Goal: Task Accomplishment & Management: Use online tool/utility

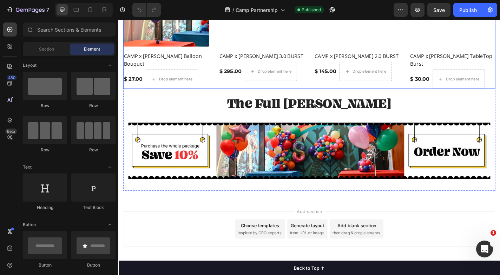
scroll to position [554, 0]
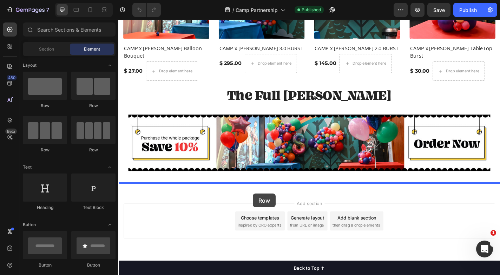
drag, startPoint x: 164, startPoint y: 145, endPoint x: 279, endPoint y: 201, distance: 127.8
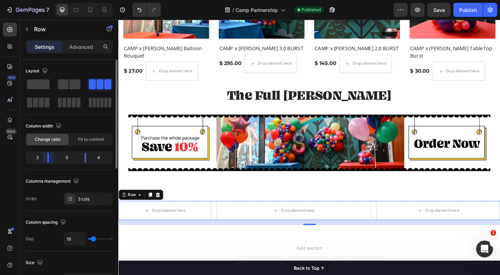
drag, startPoint x: 55, startPoint y: 157, endPoint x: 59, endPoint y: 158, distance: 4.6
click at [50, 0] on body "7 Version history / Camp Partnership Published Preview Save Publish 450 Beta Se…" at bounding box center [250, 0] width 500 height 0
drag, startPoint x: 87, startPoint y: 160, endPoint x: 101, endPoint y: 160, distance: 14.4
click at [101, 0] on body "7 Version history / Camp Partnership Published Preview Save Publish 450 Beta Se…" at bounding box center [250, 0] width 500 height 0
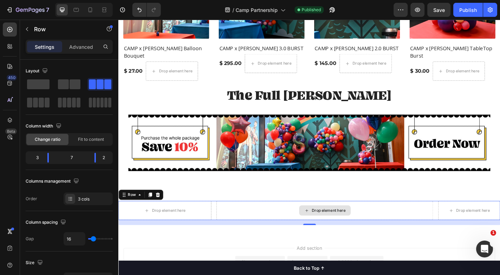
click at [271, 228] on div "Drop element here" at bounding box center [346, 230] width 239 height 21
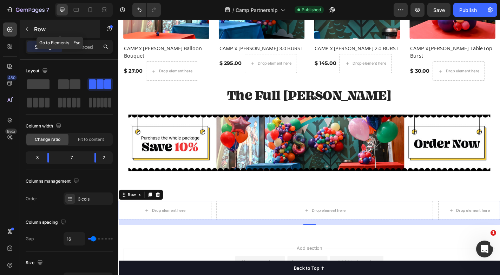
click at [26, 30] on icon "button" at bounding box center [27, 29] width 6 height 6
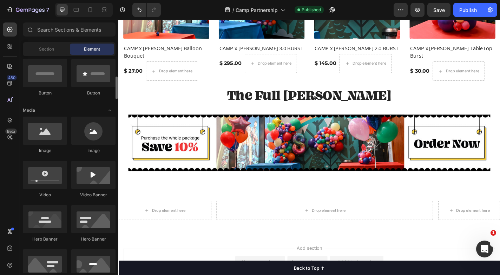
scroll to position [175, 0]
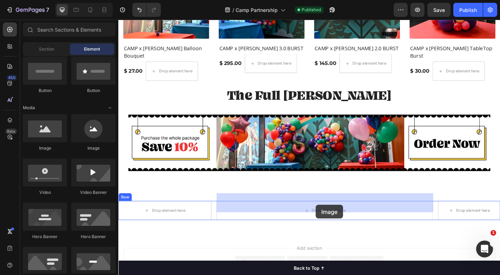
drag, startPoint x: 159, startPoint y: 151, endPoint x: 336, endPoint y: 223, distance: 191.3
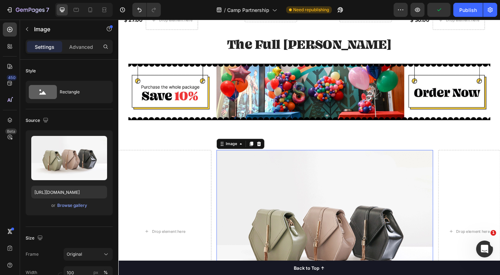
scroll to position [609, 0]
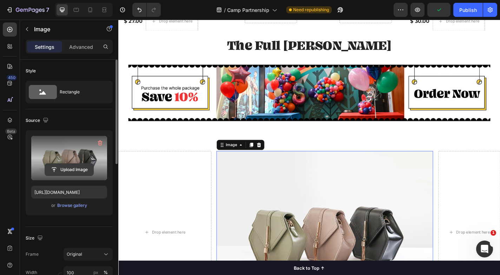
click at [74, 169] on input "file" at bounding box center [69, 170] width 48 height 12
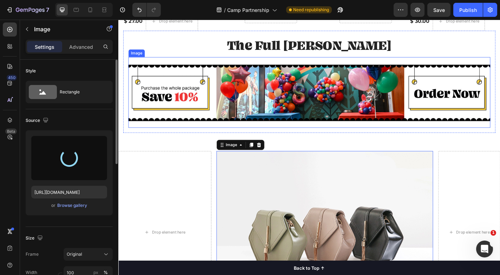
type input "[URL][DOMAIN_NAME]"
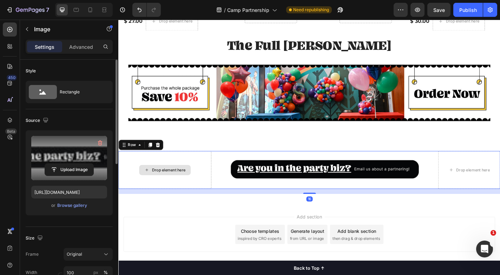
click at [196, 165] on div "Drop element here" at bounding box center [169, 186] width 103 height 42
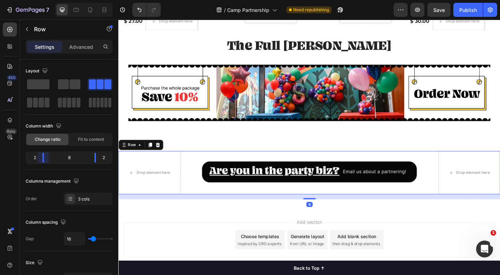
drag, startPoint x: 49, startPoint y: 157, endPoint x: 44, endPoint y: 157, distance: 4.9
click at [44, 0] on body "7 Version history / Camp Partnership Need republishing Preview Save Publish 450…" at bounding box center [250, 0] width 500 height 0
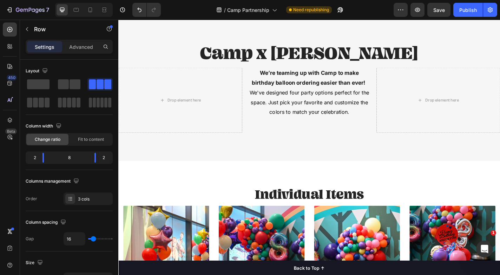
scroll to position [273, 0]
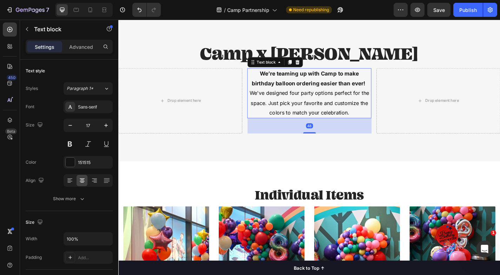
click at [323, 95] on p "We’re teaming up with Camp to make birthday balloon ordering easier than ever!" at bounding box center [328, 84] width 135 height 21
click at [306, 69] on icon at bounding box center [308, 66] width 4 height 5
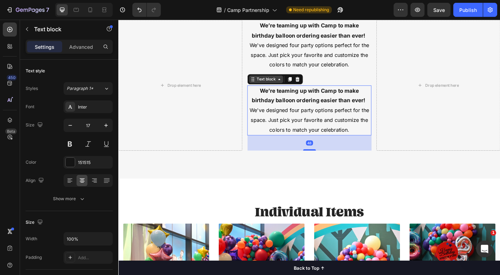
scroll to position [327, 0]
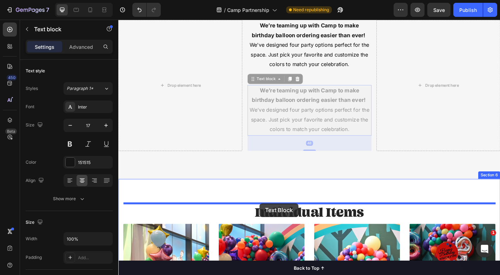
drag, startPoint x: 266, startPoint y: 84, endPoint x: 274, endPoint y: 222, distance: 138.7
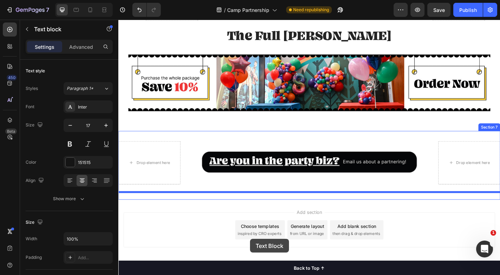
scroll to position [670, 0]
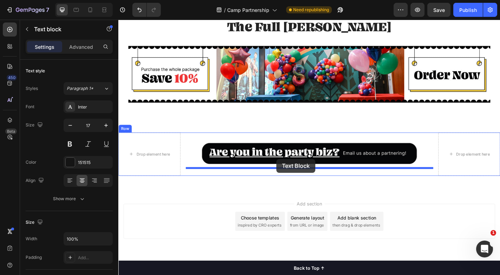
drag, startPoint x: 129, startPoint y: 45, endPoint x: 293, endPoint y: 174, distance: 208.5
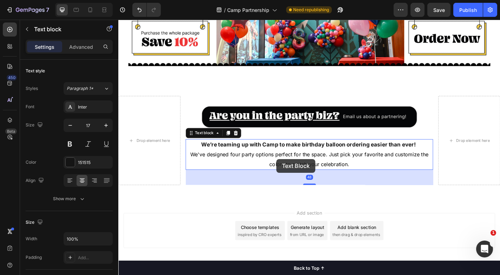
scroll to position [630, 0]
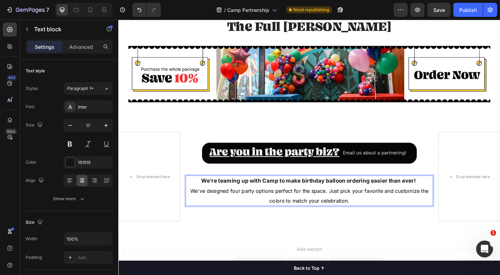
click at [275, 194] on p "We’re teaming up with Camp to make birthday balloon ordering easier than ever!" at bounding box center [329, 198] width 272 height 11
click at [28, 29] on icon "button" at bounding box center [27, 29] width 6 height 6
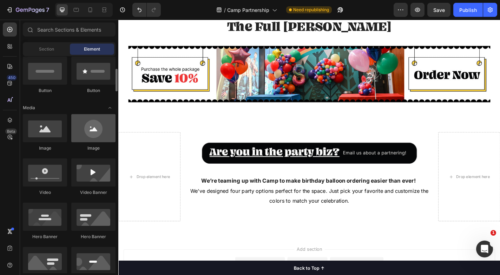
scroll to position [0, 0]
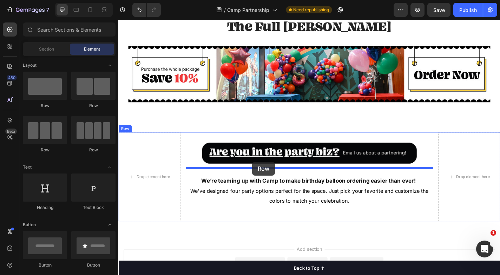
drag, startPoint x: 169, startPoint y: 157, endPoint x: 266, endPoint y: 177, distance: 99.0
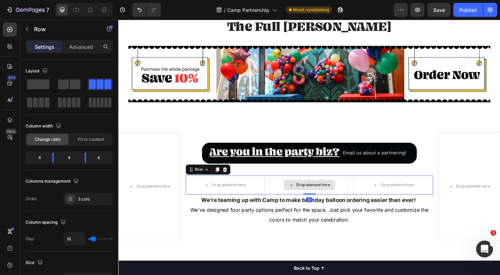
click at [294, 196] on div "Drop element here" at bounding box center [329, 202] width 87 height 21
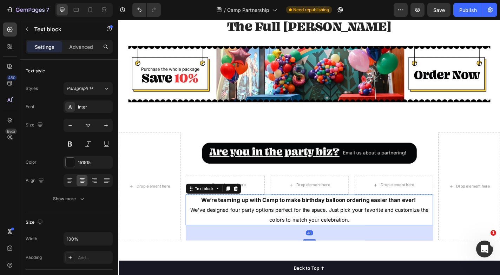
click at [282, 225] on p "We've designed four party options perfect for the space. Just pick your favorit…" at bounding box center [329, 235] width 272 height 21
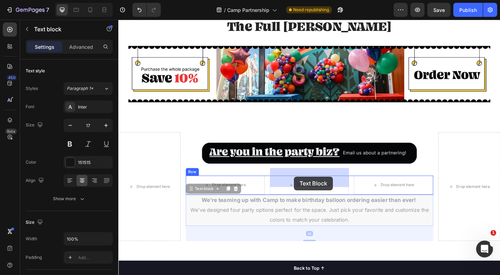
drag, startPoint x: 198, startPoint y: 196, endPoint x: 312, endPoint y: 193, distance: 114.2
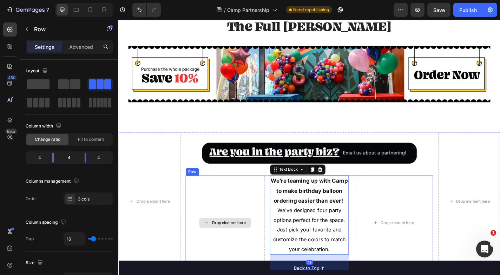
click at [239, 200] on div "Drop element here" at bounding box center [236, 244] width 87 height 104
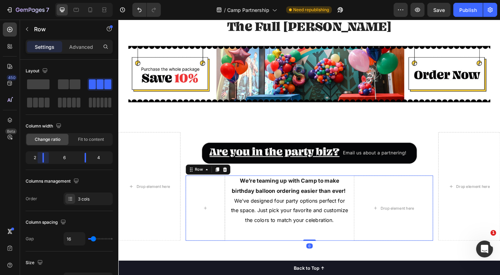
drag, startPoint x: 51, startPoint y: 159, endPoint x: 37, endPoint y: 160, distance: 14.4
click at [37, 0] on body "7 Version history / Camp Partnership Need republishing Preview Save Publish 450…" at bounding box center [250, 0] width 500 height 0
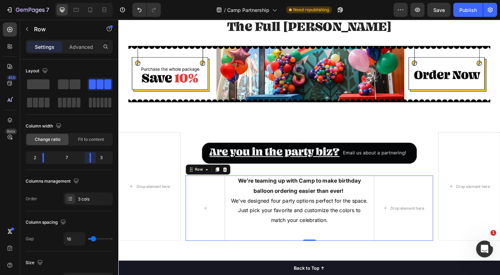
drag, startPoint x: 85, startPoint y: 158, endPoint x: 94, endPoint y: 158, distance: 8.4
click at [94, 0] on body "7 Version history / Camp Partnership Need republishing Preview Save Publish 450…" at bounding box center [250, 0] width 500 height 0
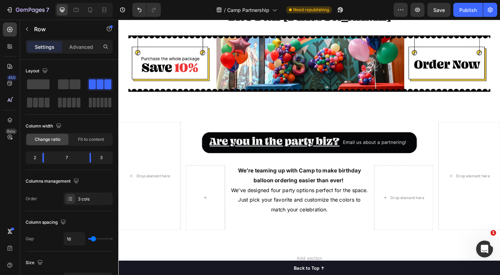
scroll to position [642, 0]
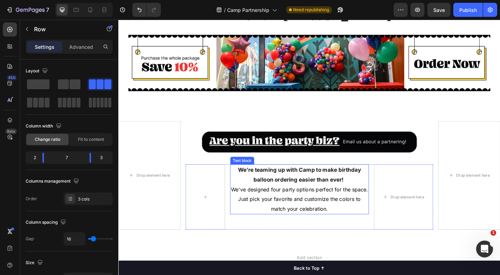
click at [287, 182] on strong "We’re teaming up with Camp to make birthday balloon ordering easier than ever!" at bounding box center [318, 191] width 136 height 18
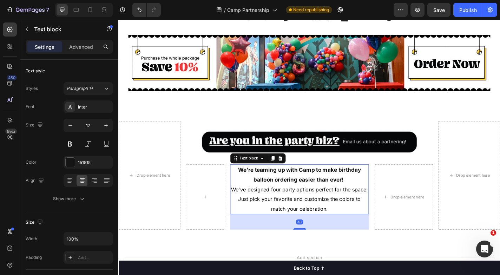
click at [287, 182] on strong "We’re teaming up with Camp to make birthday balloon ordering easier than ever!" at bounding box center [318, 191] width 136 height 18
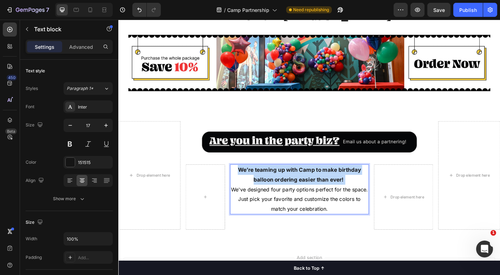
click at [287, 182] on strong "We’re teaming up with Camp to make birthday balloon ordering easier than ever!" at bounding box center [318, 191] width 136 height 18
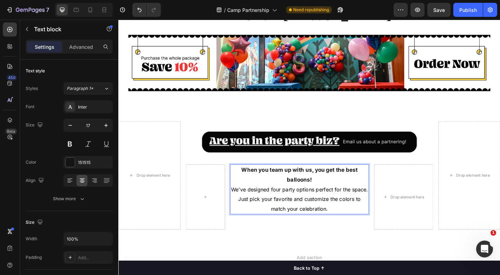
click at [277, 207] on span "We've designed four party options perfect for the space. Just pick your favorit…" at bounding box center [317, 218] width 151 height 28
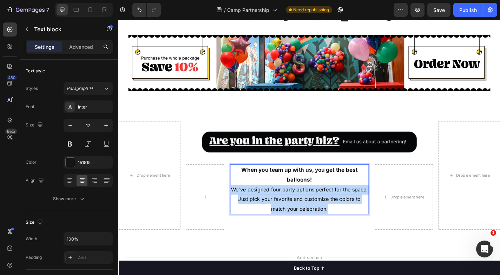
click at [277, 207] on span "We've designed four party options perfect for the space. Just pick your favorit…" at bounding box center [317, 218] width 151 height 28
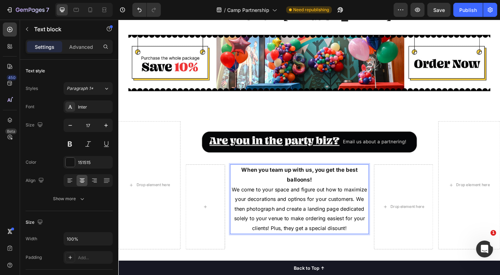
click at [357, 202] on p "We come to your space and figure out how to maximize your decorations and optin…" at bounding box center [318, 229] width 152 height 54
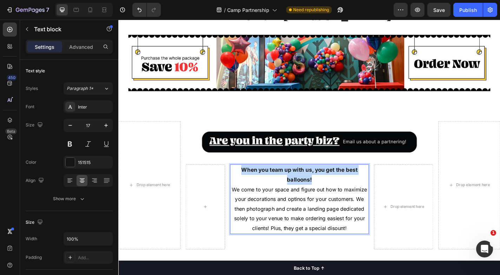
copy strong "When you team up with us, you get the best balloons!"
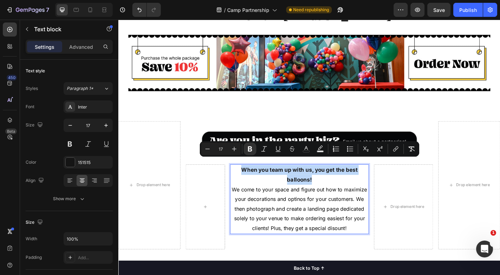
click at [293, 214] on p "We come to your space and figure out how to maximize your decorations and optin…" at bounding box center [318, 229] width 152 height 54
click at [271, 208] on span "We come to your space and figure out how to maximize your decorations and optin…" at bounding box center [317, 229] width 149 height 50
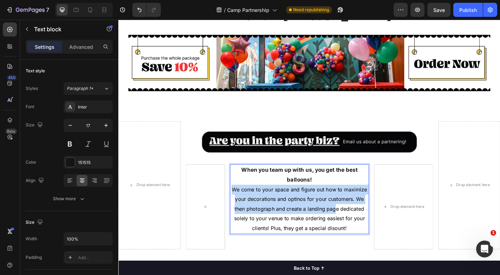
drag, startPoint x: 245, startPoint y: 197, endPoint x: 359, endPoint y: 226, distance: 117.8
click at [359, 226] on p "We come to your space and figure out how to maximize your decorations and optin…" at bounding box center [318, 229] width 152 height 54
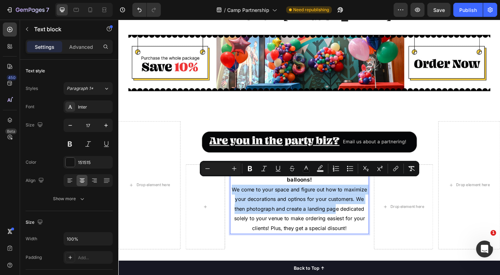
click at [359, 226] on p "We come to your space and figure out how to maximize your decorations and optin…" at bounding box center [318, 229] width 152 height 54
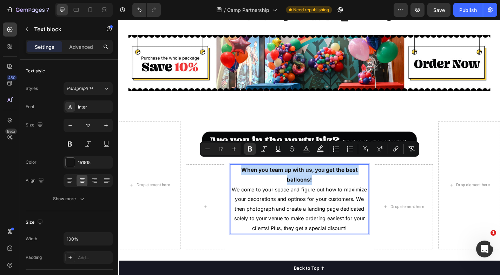
click at [308, 193] on p "When you team up with us, you get the best balloons!" at bounding box center [318, 190] width 152 height 21
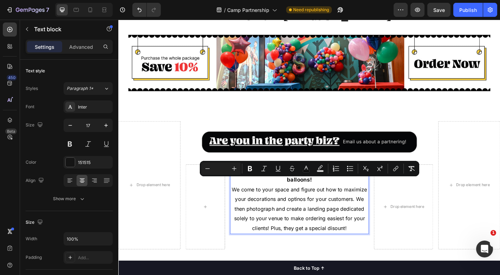
drag, startPoint x: 245, startPoint y: 200, endPoint x: 377, endPoint y: 241, distance: 138.9
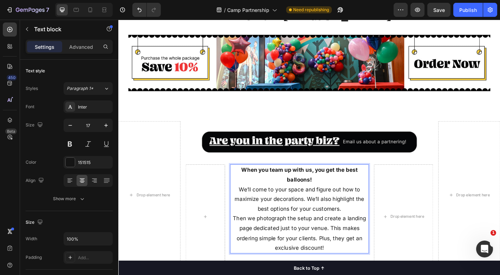
click at [321, 215] on p "We’ll come to your space and figure out how to maximize your decorations. We’ll…" at bounding box center [318, 218] width 152 height 32
click at [336, 182] on strong "When you team up with us, you get the best balloons!" at bounding box center [318, 191] width 128 height 18
click at [346, 188] on p "When you team up with us, you get the best balloons!" at bounding box center [318, 190] width 152 height 21
click at [314, 190] on strong "When you team up with us, you get the best balloons in [GEOGRAPHIC_DATA]!" at bounding box center [318, 191] width 128 height 18
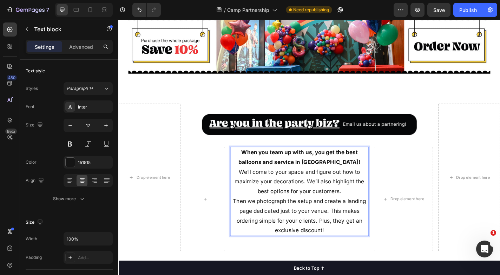
scroll to position [662, 0]
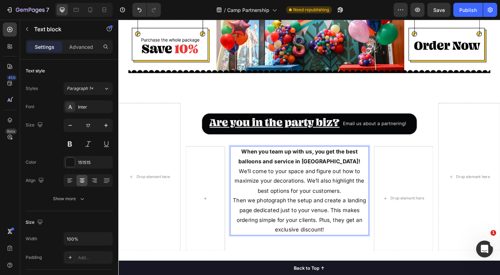
click at [251, 182] on p "We’ll come to your space and figure out how to maximize your decorations. We’ll…" at bounding box center [318, 198] width 152 height 32
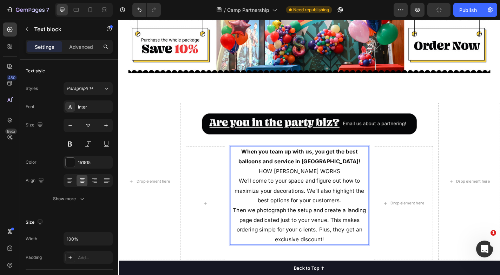
click at [317, 182] on p "HOW [PERSON_NAME] WORKS" at bounding box center [318, 187] width 152 height 11
click at [321, 182] on p "HOW IT WORKS" at bounding box center [318, 187] width 152 height 11
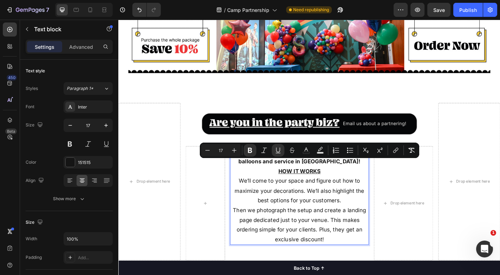
click at [325, 199] on p "We’ll come to your space and figure out how to maximize your decorations. We’ll…" at bounding box center [318, 209] width 152 height 32
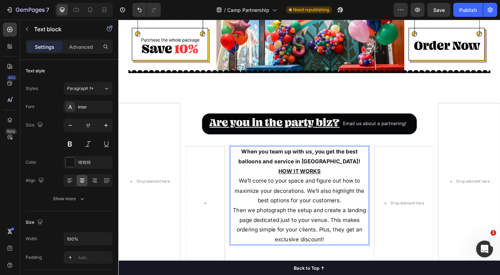
click at [371, 167] on p "When you team up with us, you get the best balloons and service in [GEOGRAPHIC_…" at bounding box center [318, 170] width 152 height 21
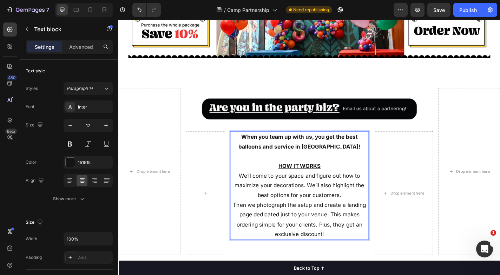
scroll to position [684, 0]
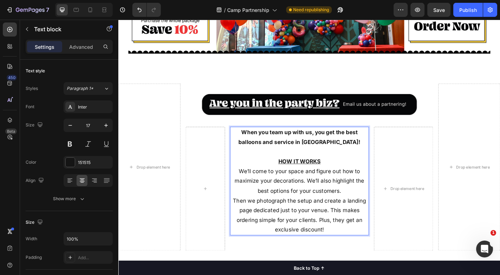
click at [274, 182] on p "We’ll come to your space and figure out how to maximize your decorations. We’ll…" at bounding box center [318, 198] width 152 height 32
click at [283, 182] on p "We’ll visit to your space and figure out how to maximize your decorations. We’l…" at bounding box center [318, 198] width 152 height 32
click at [251, 190] on p "We’ll visit your space and figure out how to maximize your decorations. We’ll a…" at bounding box center [318, 198] width 152 height 32
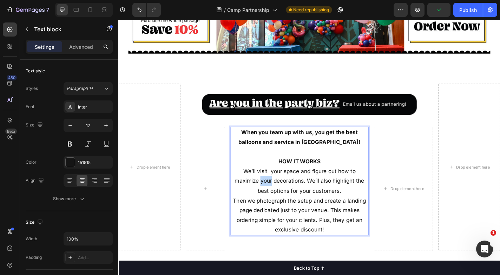
click at [251, 190] on p "We’ll visit your space and figure out how to maximize your decorations. We’ll a…" at bounding box center [318, 198] width 152 height 32
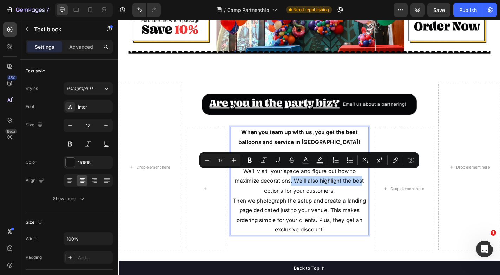
drag, startPoint x: 279, startPoint y: 188, endPoint x: 357, endPoint y: 189, distance: 78.0
click at [357, 189] on p "We’ll visit your space and figure out how to maximize decorations. We’ll also h…" at bounding box center [318, 198] width 152 height 32
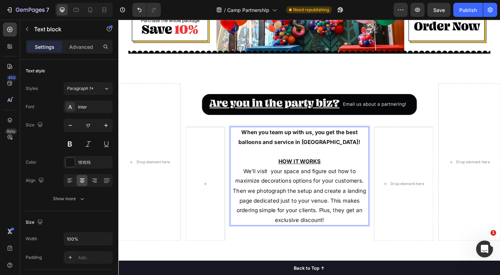
click at [259, 190] on p "We’ll visit your space and figure out how to maximize decorations options for y…" at bounding box center [318, 192] width 152 height 21
click at [247, 203] on p "Then we photograph the setup and create a landing page dedicated just to your v…" at bounding box center [318, 224] width 152 height 43
click at [272, 182] on p "We’ll visit your space and figure out how to maximize decorations options for y…" at bounding box center [318, 214] width 152 height 65
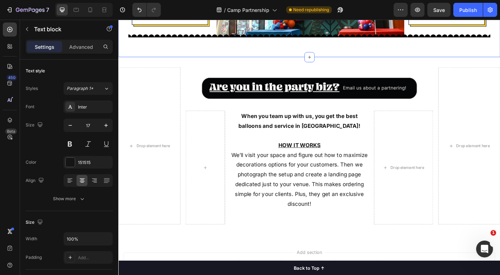
scroll to position [702, 0]
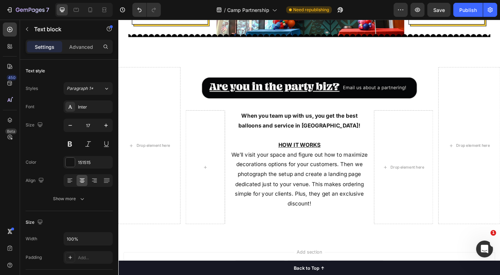
click at [300, 191] on p "We’ll visit your space and figure out how to maximize decorations options for y…" at bounding box center [318, 196] width 152 height 65
click at [321, 204] on p "We’ll visit your space and figure out how to maximize decorations options for y…" at bounding box center [318, 196] width 152 height 65
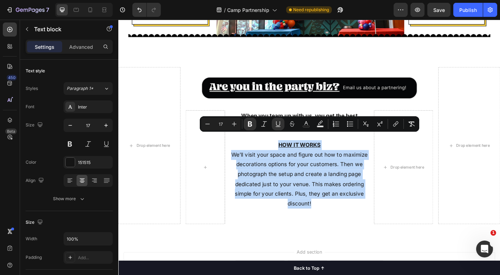
drag, startPoint x: 340, startPoint y: 217, endPoint x: 288, endPoint y: 148, distance: 86.4
click at [288, 148] on div "When you team up with us, you get the best balloons and service in [GEOGRAPHIC_…" at bounding box center [318, 174] width 153 height 109
copy div "HOW IT WORKS We’ll visit your space and figure out how to maximize decorations …"
click at [362, 184] on p "We’ll visit your space and figure out how to maximize decorations options for y…" at bounding box center [318, 196] width 152 height 65
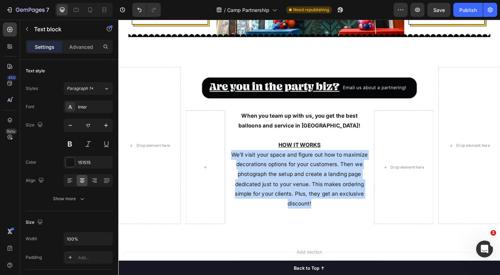
drag, startPoint x: 339, startPoint y: 214, endPoint x: 241, endPoint y: 161, distance: 111.3
click at [241, 161] on div "When you team up with us, you get the best balloons and service in [GEOGRAPHIC_…" at bounding box center [330, 183] width 274 height 126
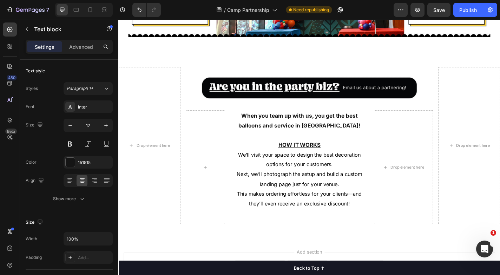
click at [283, 171] on span "We’ll visit your space to design the best decoration options for your customers." at bounding box center [319, 174] width 136 height 18
click at [256, 187] on span "Next, we’ll photograph the setup and build a custom landing page just for your …" at bounding box center [318, 196] width 139 height 18
click at [252, 208] on span "This makes ordering effortless for your clients—and they’ll even receive an exc…" at bounding box center [318, 217] width 138 height 18
click at [327, 181] on span "We’ll visit your space to design the best decoration options for your customers…" at bounding box center [318, 184] width 147 height 39
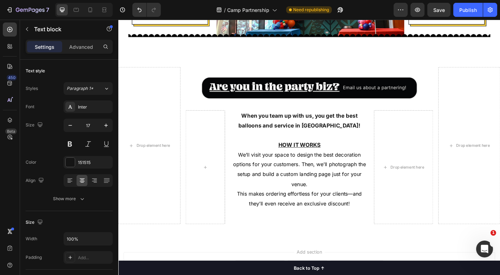
click at [334, 196] on p "We’ll visit your space to design the best decoration options for your customers…" at bounding box center [318, 196] width 152 height 65
click at [301, 208] on span "This makes ordering effortless for your clients—and they’ll even receive an exc…" at bounding box center [318, 217] width 138 height 18
click at [299, 174] on span "We’ll visit your space to design the best decoration options for your customers…" at bounding box center [318, 184] width 147 height 39
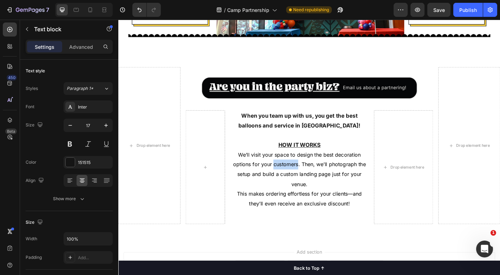
click at [299, 174] on span "We’ll visit your space to design the best decoration options for your customers…" at bounding box center [318, 184] width 147 height 39
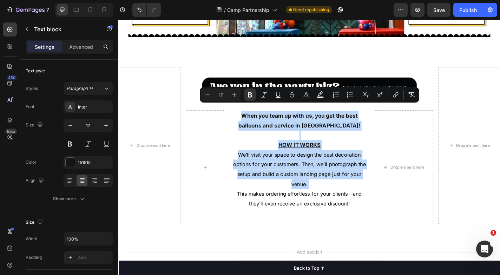
click at [299, 174] on span "We’ll visit your space to design the best decoration options for your customers…" at bounding box center [318, 184] width 147 height 39
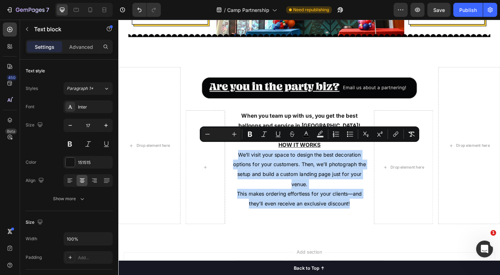
drag, startPoint x: 388, startPoint y: 215, endPoint x: 244, endPoint y: 161, distance: 153.2
click at [244, 164] on p "We’ll visit your space to design the best decoration options for your customers…" at bounding box center [318, 196] width 152 height 65
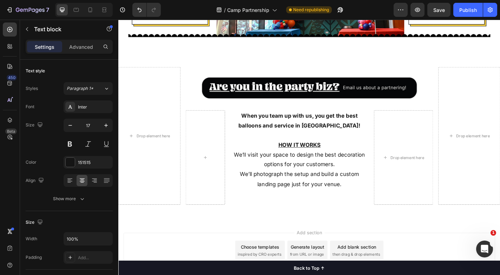
click at [362, 174] on p "We’ll visit your space to design the best decoration options for your customers." at bounding box center [318, 174] width 152 height 21
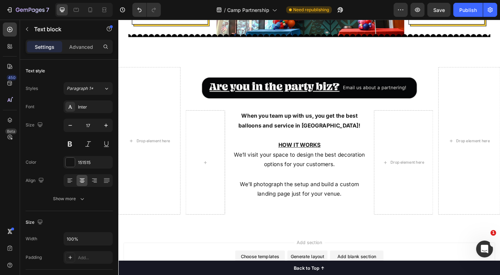
click at [368, 204] on p "We’ll photograph the setup and build a custom landing page just for your venue." at bounding box center [318, 206] width 152 height 21
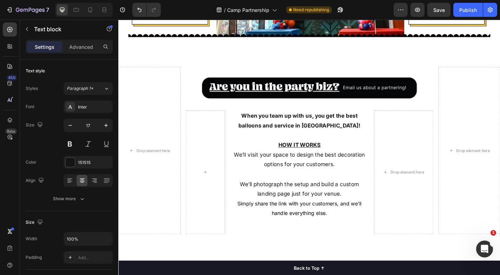
click at [365, 202] on p "We’ll photograph the setup and build a custom landing page just for your venue." at bounding box center [318, 206] width 152 height 21
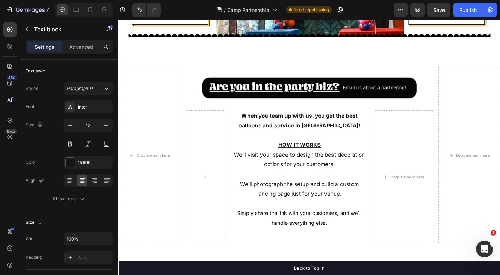
click at [269, 196] on p "We’ll photograph the setup and build a custom landing page just for your venue." at bounding box center [318, 206] width 152 height 21
click at [255, 230] on span "Simply share the link with your customers, and we’ll handle everything else." at bounding box center [317, 239] width 137 height 18
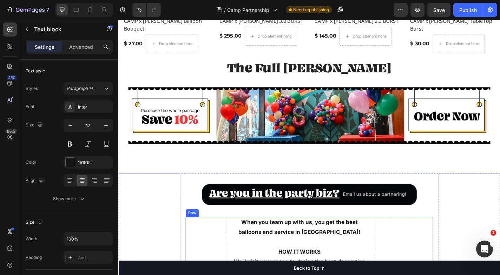
scroll to position [591, 0]
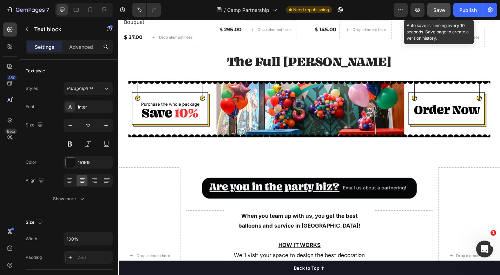
click at [439, 10] on span "Save" at bounding box center [440, 10] width 12 height 6
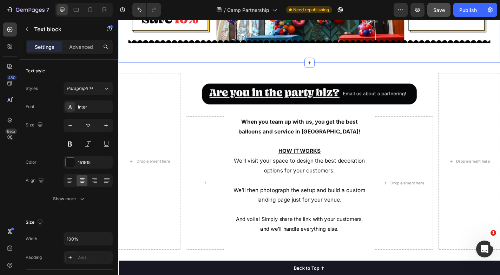
scroll to position [695, 0]
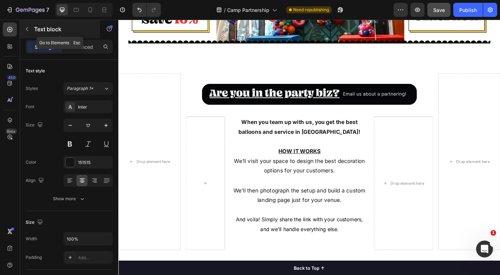
click at [28, 31] on icon "button" at bounding box center [27, 29] width 6 height 6
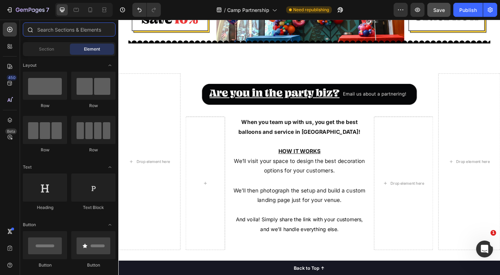
click at [57, 34] on input "text" at bounding box center [69, 29] width 93 height 14
click at [9, 66] on icon at bounding box center [9, 66] width 7 height 7
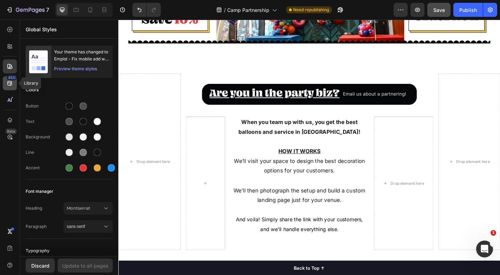
click at [10, 85] on icon at bounding box center [9, 83] width 5 height 5
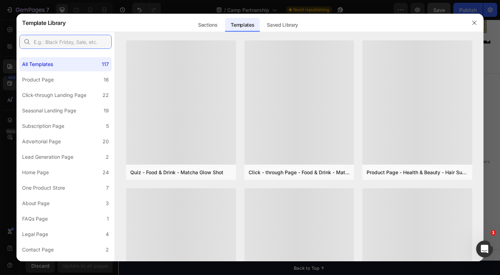
click at [49, 43] on input "text" at bounding box center [65, 42] width 92 height 14
click at [10, 48] on div at bounding box center [250, 137] width 500 height 275
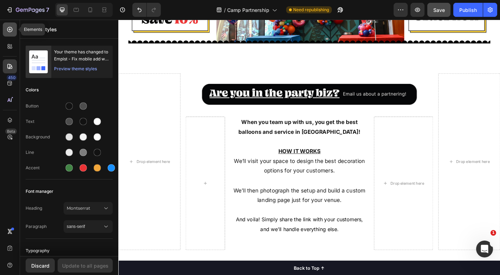
click at [8, 35] on div at bounding box center [10, 29] width 14 height 14
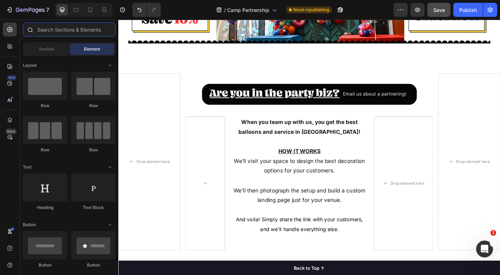
click at [54, 36] on input "text" at bounding box center [69, 29] width 93 height 14
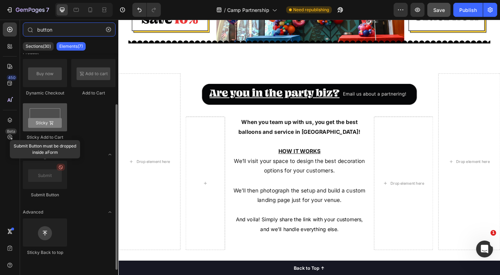
scroll to position [0, 0]
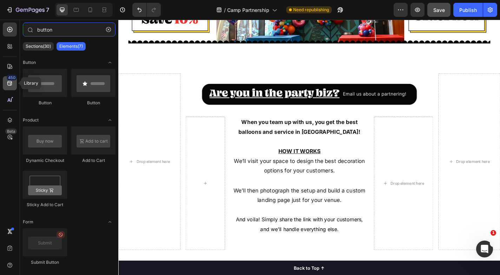
type input "button"
click at [11, 84] on icon at bounding box center [9, 83] width 7 height 7
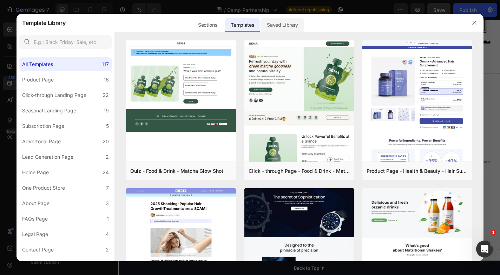
click at [286, 25] on div "Saved Library" at bounding box center [282, 25] width 43 height 14
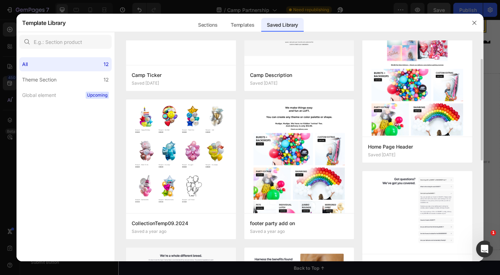
scroll to position [35, 0]
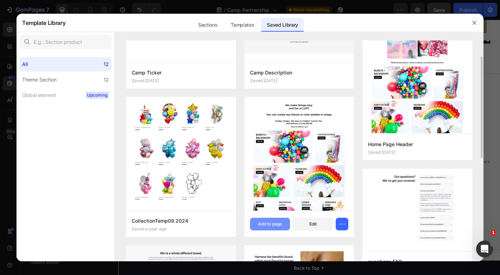
click at [270, 225] on div "Add to page" at bounding box center [270, 224] width 24 height 6
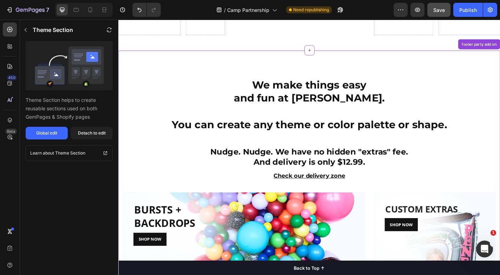
scroll to position [958, 0]
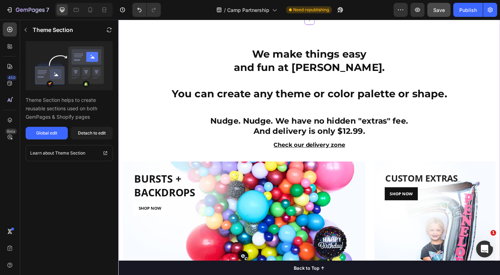
click at [163, 230] on div "SHOP NOW" at bounding box center [153, 228] width 25 height 6
click at [169, 230] on link "SHOP NOW" at bounding box center [153, 228] width 37 height 14
click at [82, 130] on div "Detach to edit" at bounding box center [92, 133] width 28 height 6
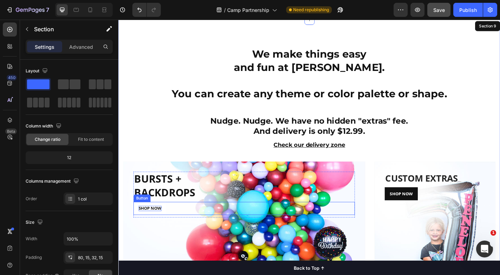
click at [165, 229] on div "SHOP NOW" at bounding box center [153, 228] width 25 height 6
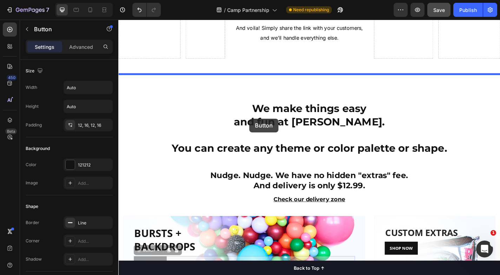
scroll to position [885, 0]
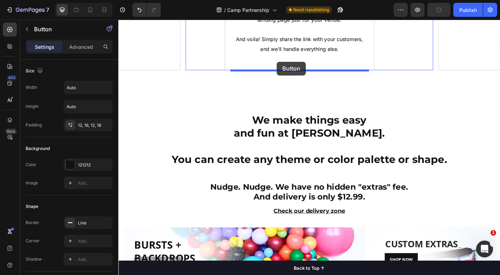
drag, startPoint x: 142, startPoint y: 214, endPoint x: 293, endPoint y: 66, distance: 211.4
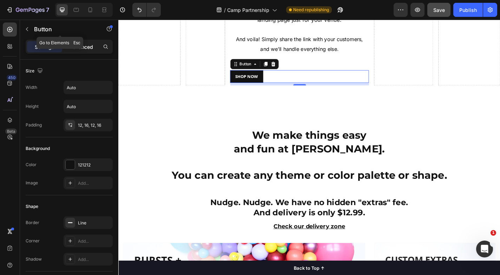
click at [71, 45] on p "Advanced" at bounding box center [81, 46] width 24 height 7
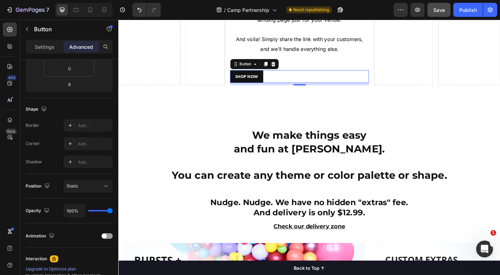
scroll to position [0, 0]
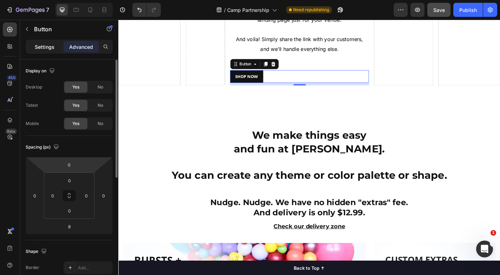
click at [40, 51] on div "Settings" at bounding box center [44, 46] width 35 height 11
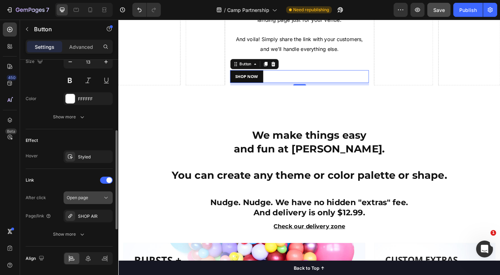
scroll to position [323, 0]
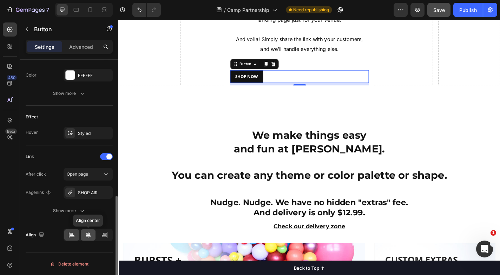
click at [90, 232] on icon at bounding box center [88, 235] width 7 height 7
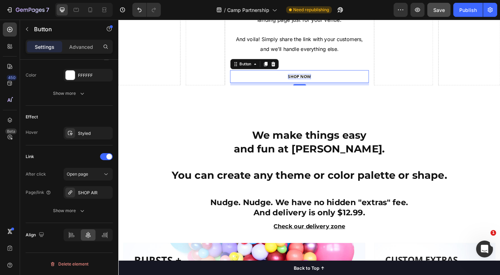
click at [327, 83] on div "SHOP NOW" at bounding box center [318, 83] width 25 height 6
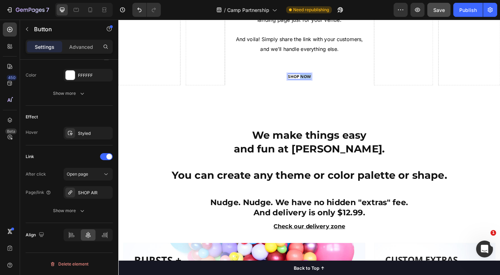
click at [327, 83] on p "SHOP NOW" at bounding box center [318, 83] width 25 height 6
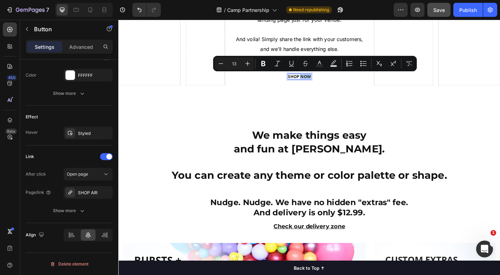
click at [327, 83] on p "SHOP NOW" at bounding box center [318, 83] width 25 height 6
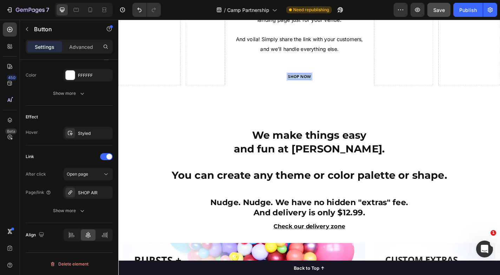
click at [327, 83] on p "SHOP NOW" at bounding box center [318, 83] width 25 height 6
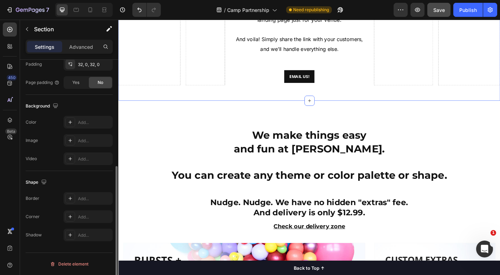
scroll to position [0, 0]
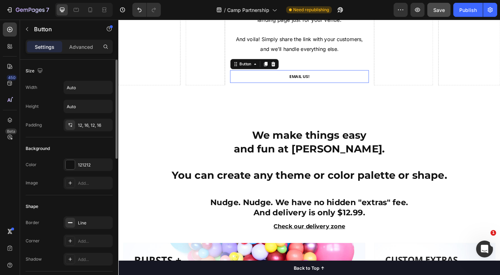
click at [326, 78] on link "EMAIL US!" at bounding box center [317, 83] width 33 height 14
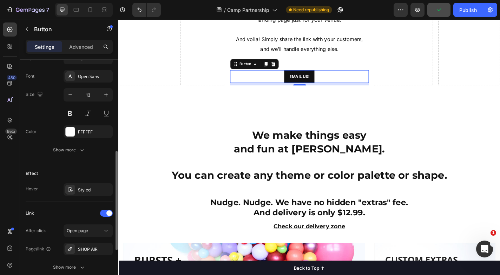
scroll to position [273, 0]
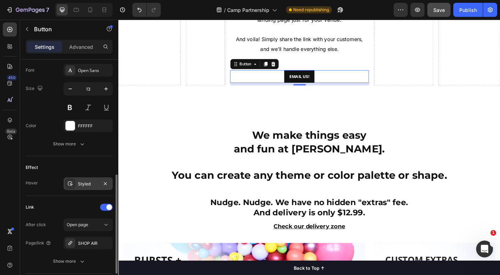
click at [88, 188] on div "Styled" at bounding box center [88, 183] width 49 height 13
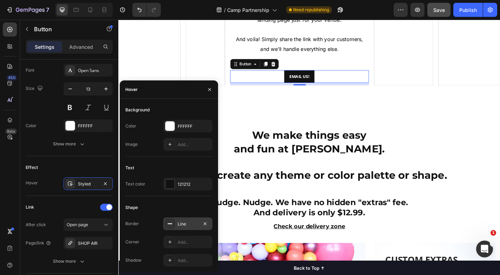
click at [177, 226] on div "Line" at bounding box center [187, 223] width 49 height 13
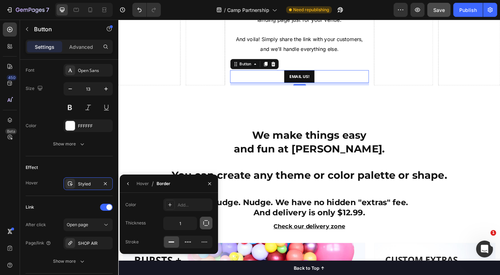
click at [206, 225] on icon "button" at bounding box center [206, 223] width 7 height 7
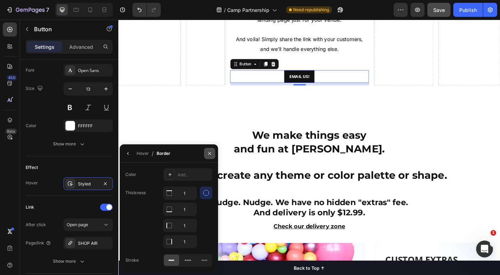
click at [210, 153] on icon "button" at bounding box center [209, 153] width 3 height 3
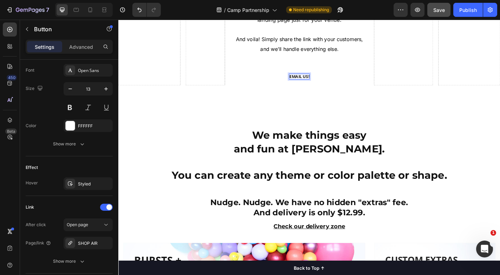
click at [318, 76] on link "EMAIL US!" at bounding box center [317, 83] width 33 height 14
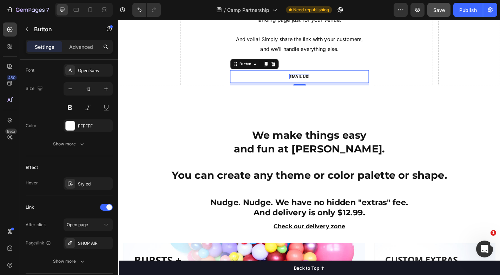
click at [316, 79] on link "EMAIL US!" at bounding box center [317, 83] width 33 height 14
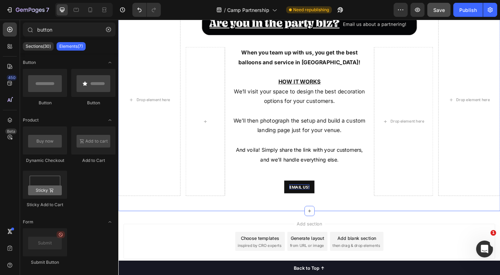
scroll to position [705, 0]
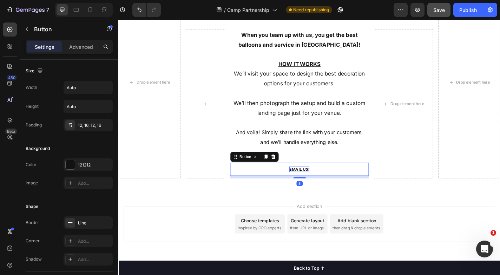
click at [333, 183] on link "EMAIL US!" at bounding box center [317, 185] width 33 height 14
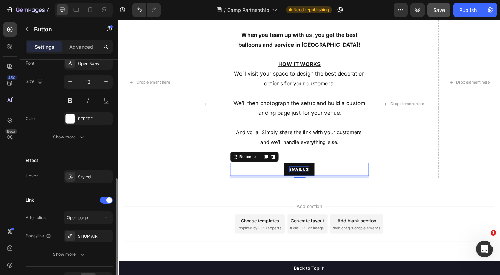
scroll to position [282, 0]
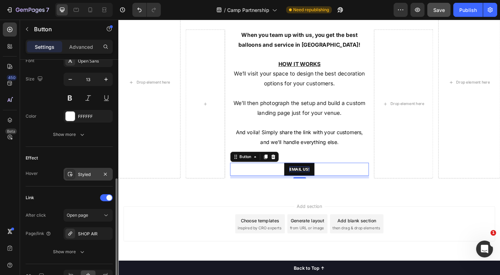
click at [94, 174] on div "Styled" at bounding box center [88, 174] width 20 height 6
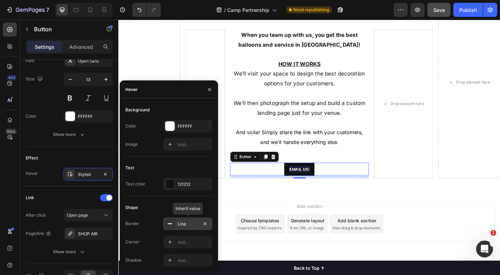
click at [176, 222] on div "Line" at bounding box center [187, 223] width 49 height 13
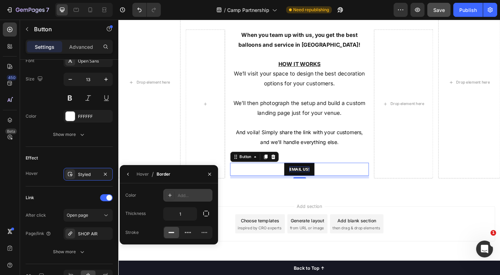
click at [173, 195] on div at bounding box center [170, 195] width 10 height 10
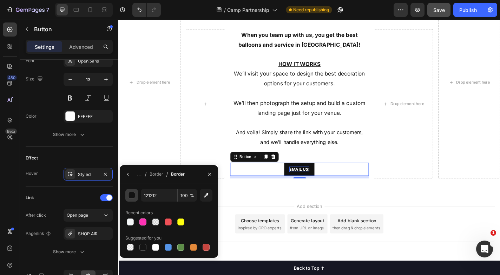
click at [130, 196] on div "button" at bounding box center [132, 195] width 7 height 7
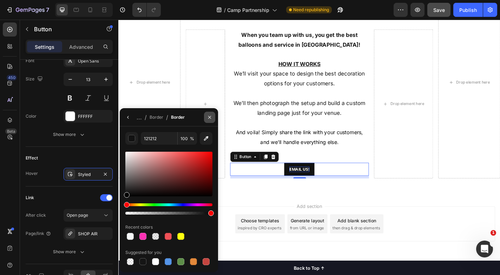
click at [212, 118] on icon "button" at bounding box center [210, 118] width 6 height 6
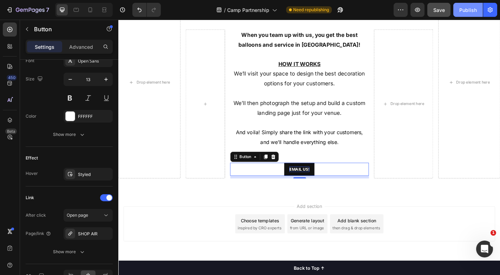
click at [467, 5] on button "Publish" at bounding box center [469, 10] width 30 height 14
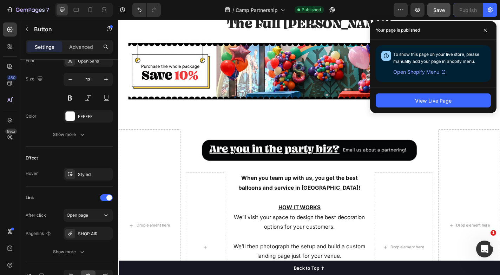
scroll to position [625, 0]
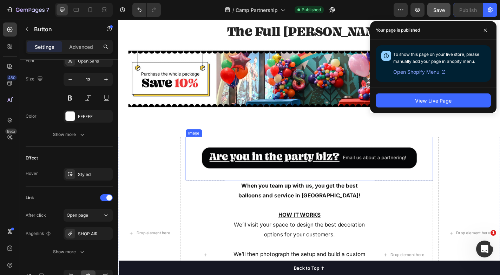
click at [329, 163] on img at bounding box center [330, 173] width 274 height 48
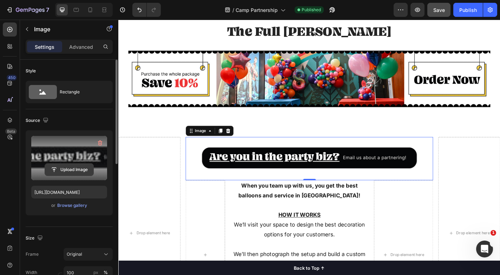
click at [71, 168] on input "file" at bounding box center [69, 170] width 48 height 12
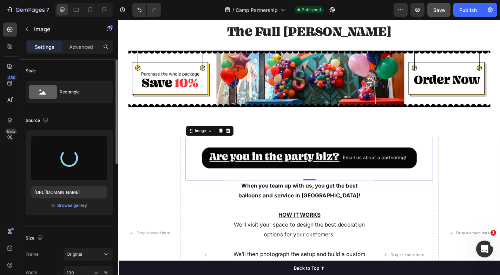
type input "[URL][DOMAIN_NAME]"
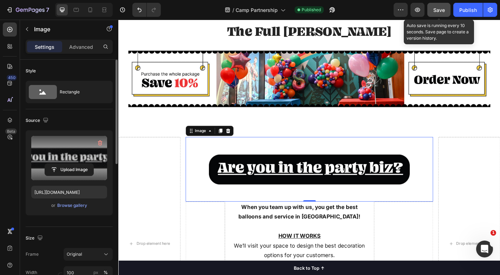
click at [442, 9] on span "Save" at bounding box center [440, 10] width 12 height 6
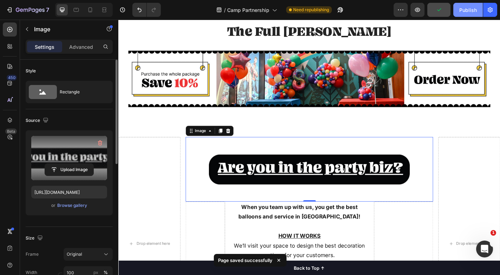
click at [468, 10] on div "Publish" at bounding box center [469, 9] width 18 height 7
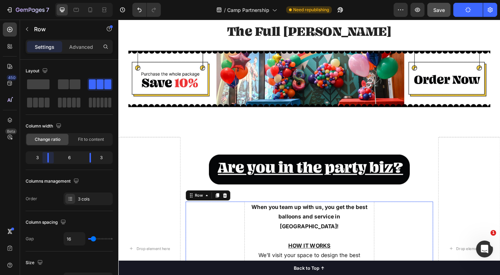
drag, startPoint x: 45, startPoint y: 158, endPoint x: 49, endPoint y: 158, distance: 4.2
click at [49, 0] on body "7 Version history / Camp Partnership Need republishing Preview Save Publish 450…" at bounding box center [250, 0] width 500 height 0
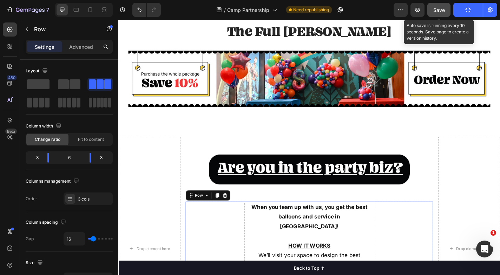
click at [440, 10] on span "Save" at bounding box center [440, 10] width 12 height 6
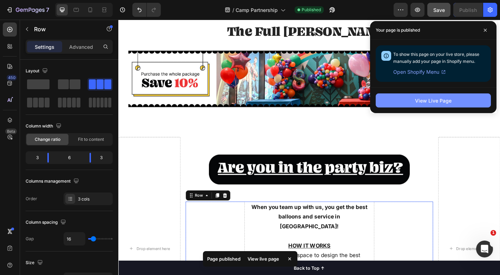
click at [455, 101] on button "View Live Page" at bounding box center [433, 100] width 115 height 14
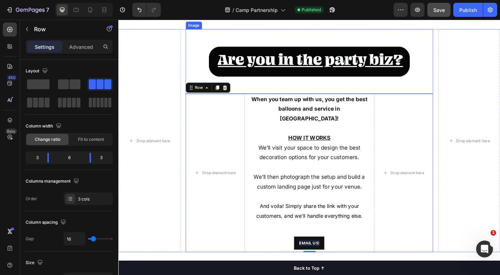
scroll to position [737, 0]
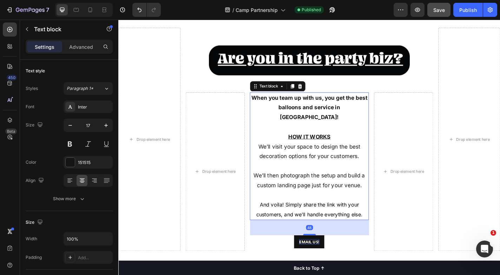
click at [314, 189] on p "We’ll then photograph the setup and build a custom landing page just for your v…" at bounding box center [329, 197] width 130 height 21
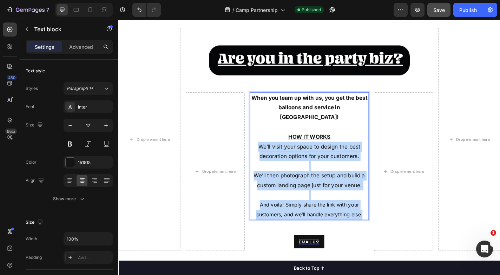
drag, startPoint x: 274, startPoint y: 147, endPoint x: 391, endPoint y: 223, distance: 138.7
click at [390, 223] on div "When you team up with us, you get the best balloons and service in [GEOGRAPHIC_…" at bounding box center [329, 170] width 131 height 141
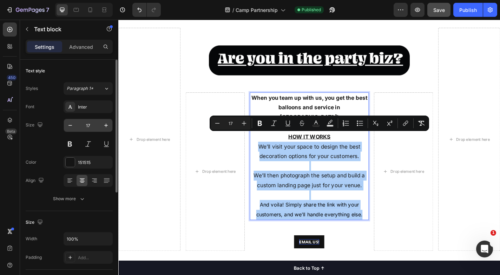
click at [91, 126] on input "17" at bounding box center [88, 125] width 23 height 13
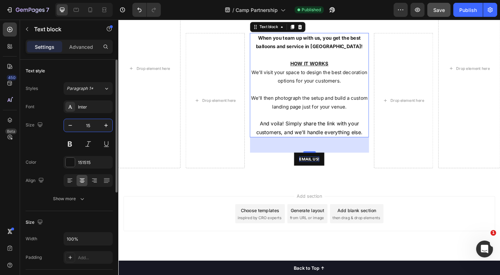
scroll to position [532, 0]
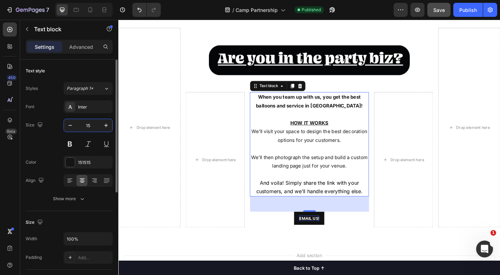
type input "15"
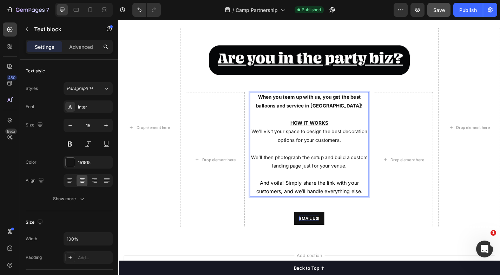
click at [328, 105] on strong "When you team up with us, you get the best balloons and service in [GEOGRAPHIC_…" at bounding box center [329, 110] width 118 height 16
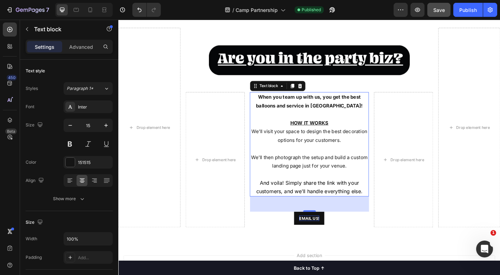
click at [464, 18] on div "7 Version history / Camp Partnership Published Preview Save Publish" at bounding box center [250, 10] width 500 height 20
click at [464, 16] on button "Publish" at bounding box center [469, 10] width 30 height 14
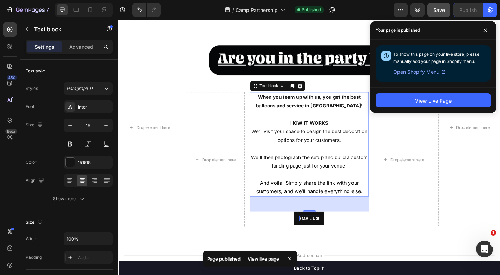
click at [404, 109] on div "View Live Page" at bounding box center [433, 100] width 126 height 26
click at [408, 105] on button "View Live Page" at bounding box center [433, 100] width 115 height 14
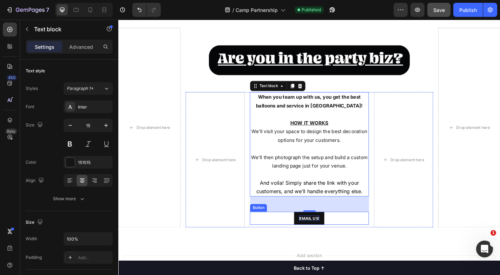
click at [350, 244] on div "EMAIL US! Button" at bounding box center [329, 239] width 131 height 14
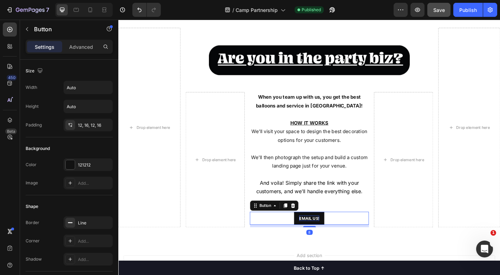
click at [86, 53] on div "Settings Advanced" at bounding box center [69, 47] width 87 height 14
click at [87, 48] on p "Advanced" at bounding box center [81, 46] width 24 height 7
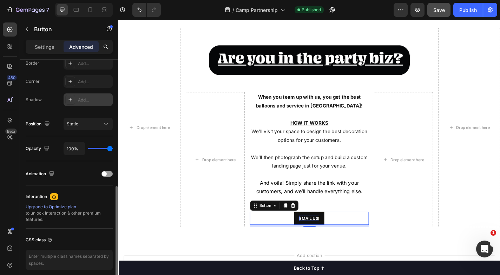
scroll to position [233, 0]
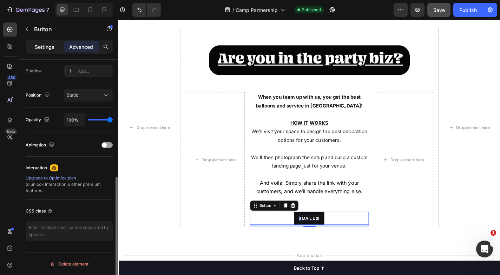
click at [46, 47] on p "Settings" at bounding box center [45, 46] width 20 height 7
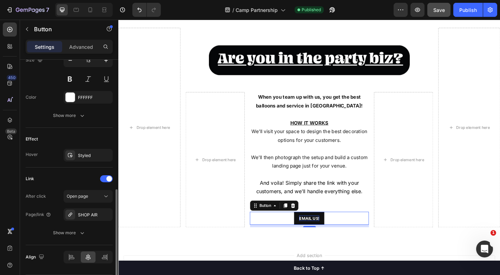
scroll to position [303, 0]
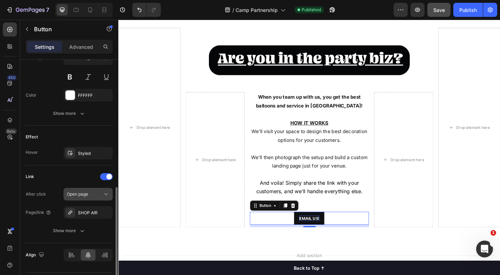
click at [85, 193] on span "Open page" at bounding box center [77, 193] width 21 height 5
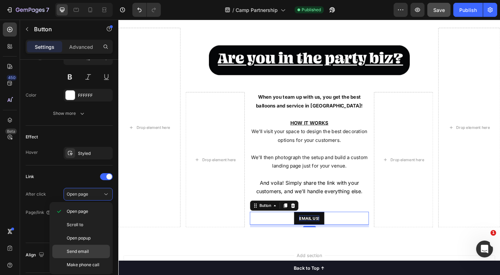
click at [86, 249] on span "Send email" at bounding box center [78, 251] width 22 height 6
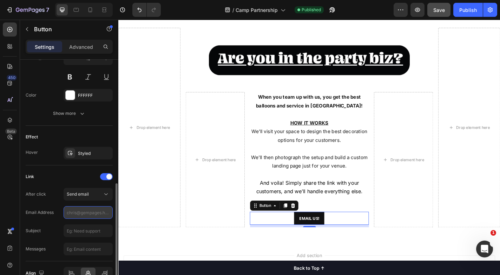
click at [87, 211] on input "text" at bounding box center [88, 212] width 49 height 13
type input "[EMAIL_ADDRESS][DOMAIN_NAME]"
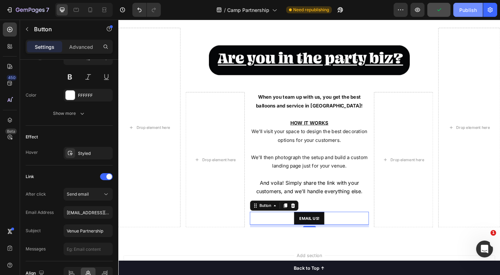
type input "Venue Partnership"
click at [466, 11] on div "Publish" at bounding box center [469, 9] width 18 height 7
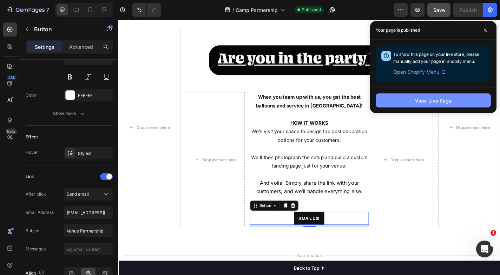
click at [439, 102] on div "View Live Page" at bounding box center [433, 100] width 37 height 7
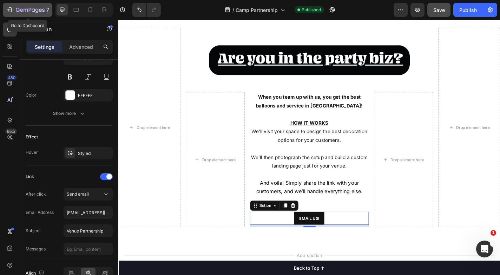
click at [18, 8] on icon "button" at bounding box center [18, 10] width 4 height 4
